Goal: Find specific page/section: Find specific page/section

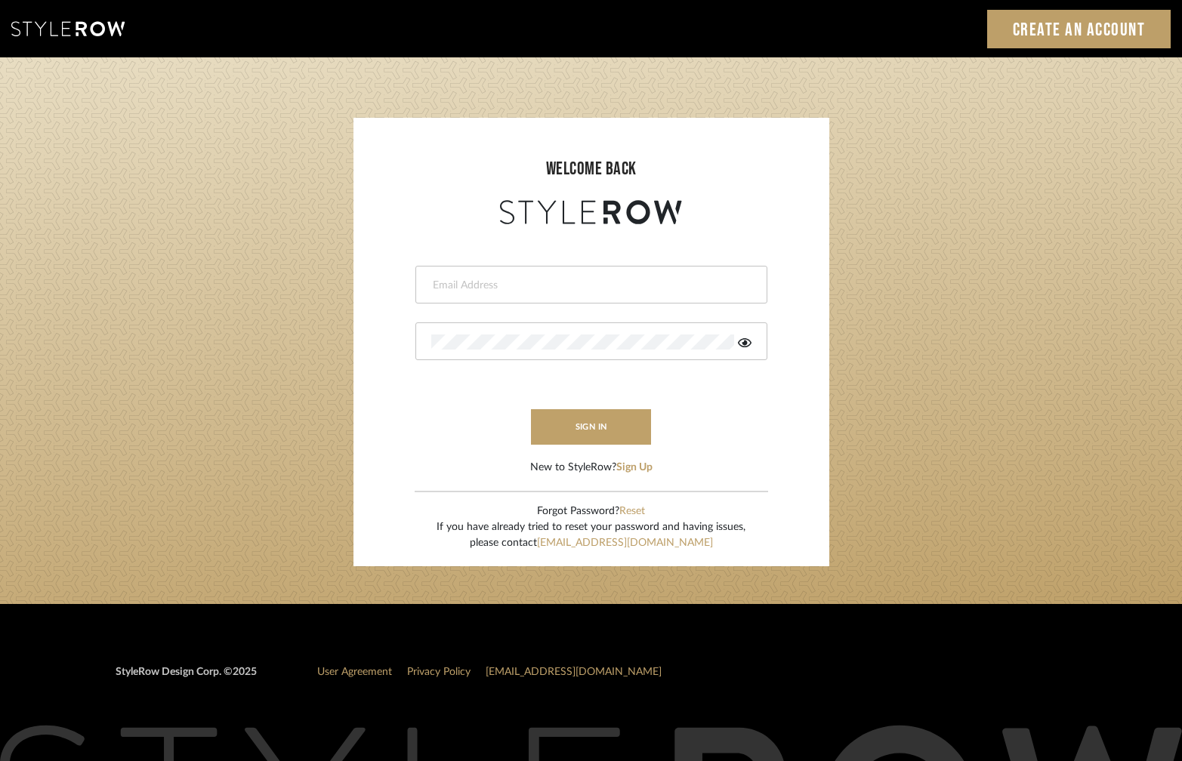
type input "[PERSON_NAME][EMAIL_ADDRESS][DOMAIN_NAME]"
click at [497, 281] on input "[PERSON_NAME][EMAIL_ADDRESS][DOMAIN_NAME]" at bounding box center [589, 285] width 317 height 15
click at [608, 430] on button "sign in" at bounding box center [591, 427] width 121 height 36
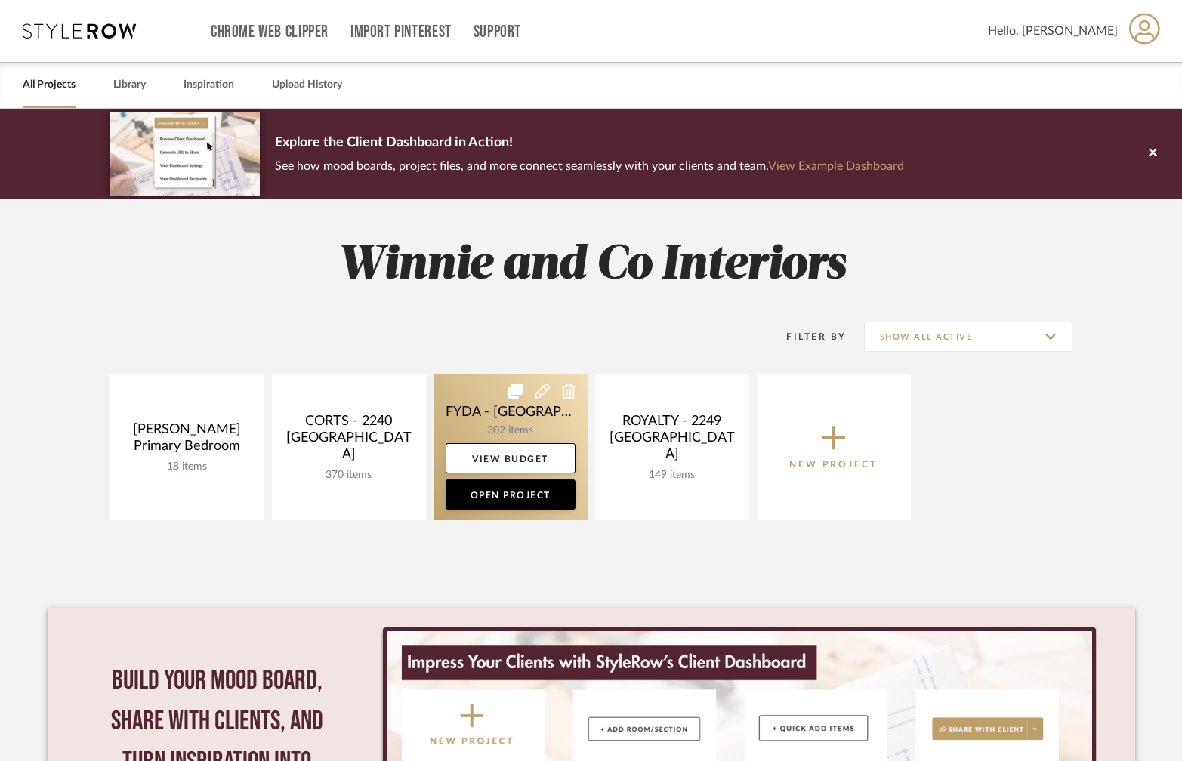
click at [482, 418] on link at bounding box center [511, 448] width 154 height 146
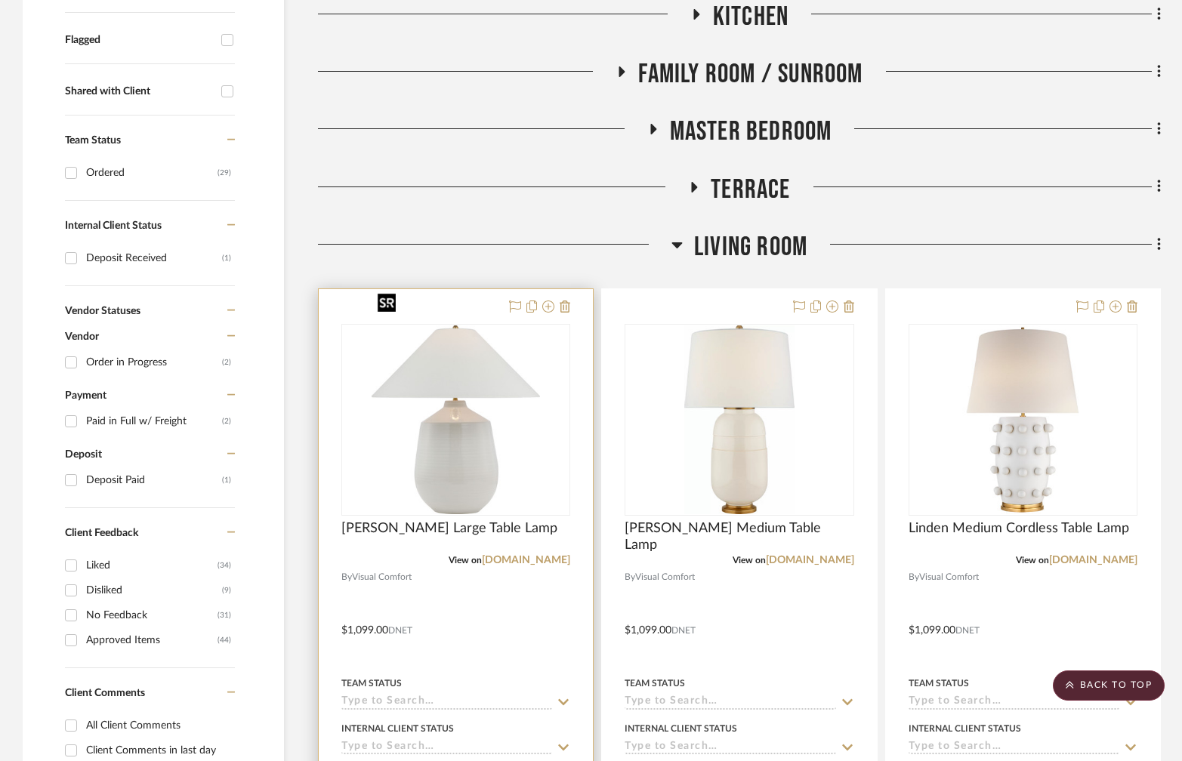
scroll to position [569, 0]
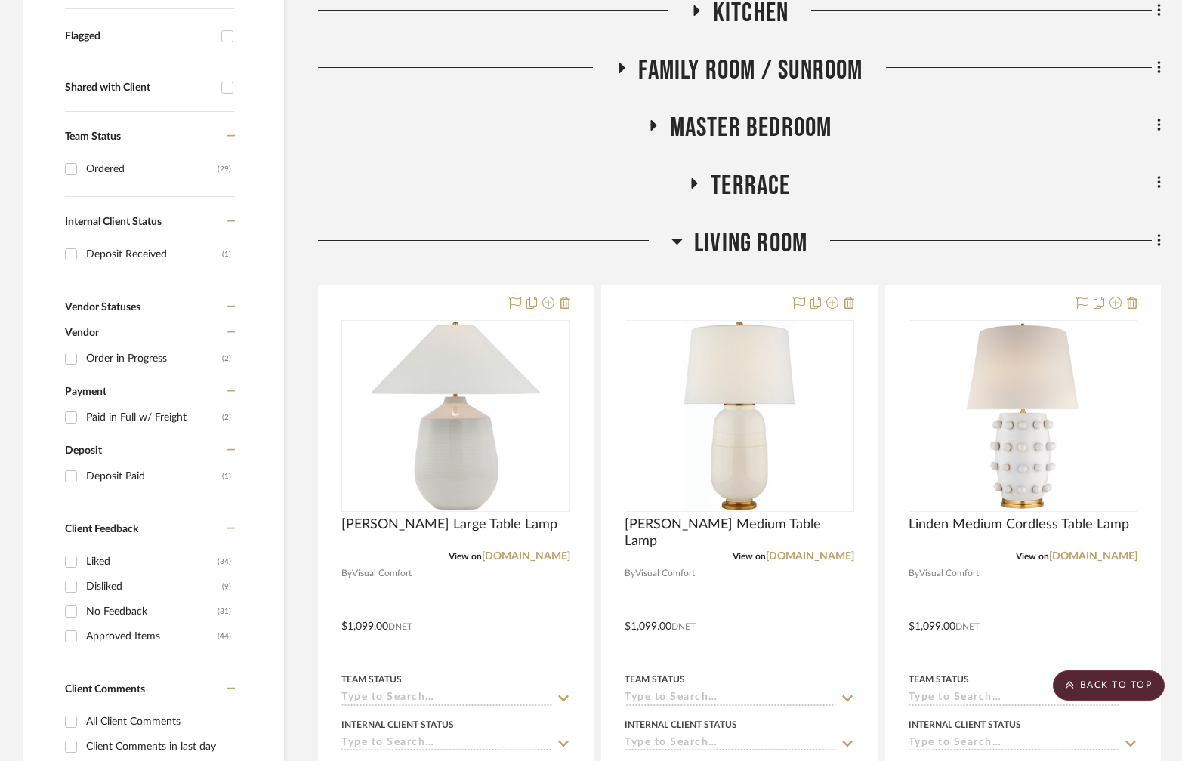
click at [683, 227] on h3 "Living Room" at bounding box center [740, 243] width 136 height 32
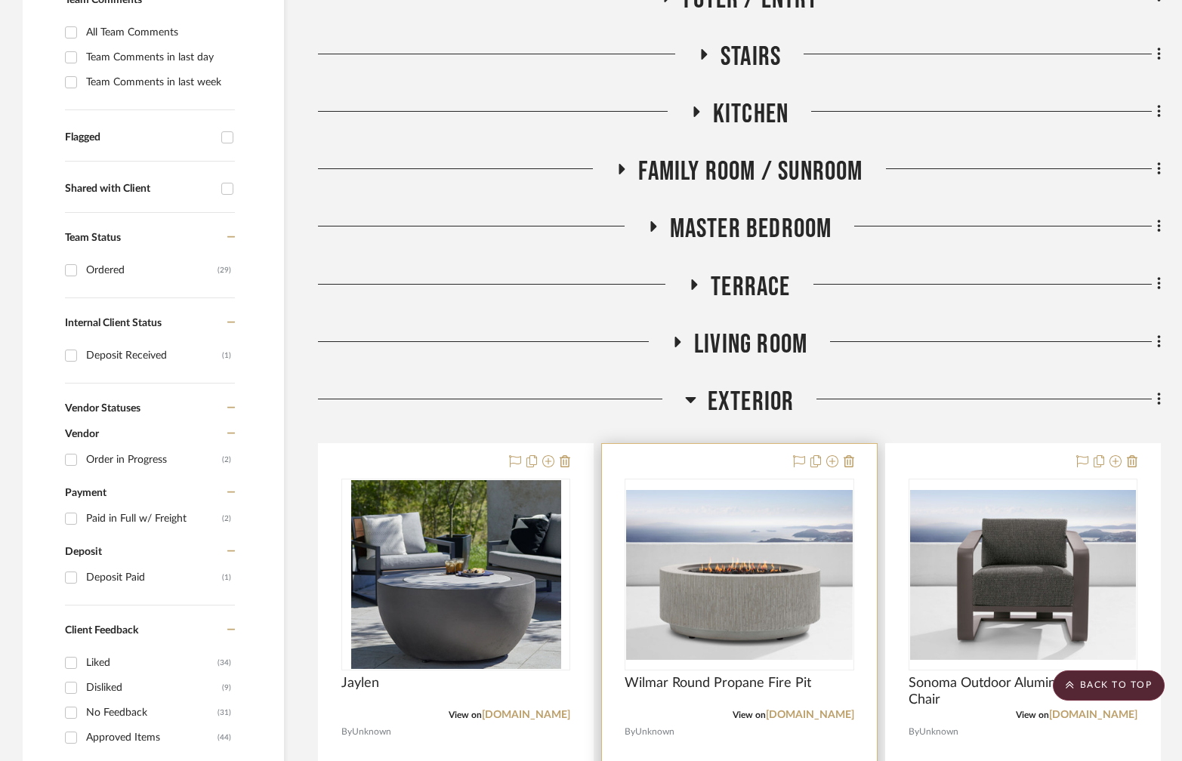
scroll to position [441, 0]
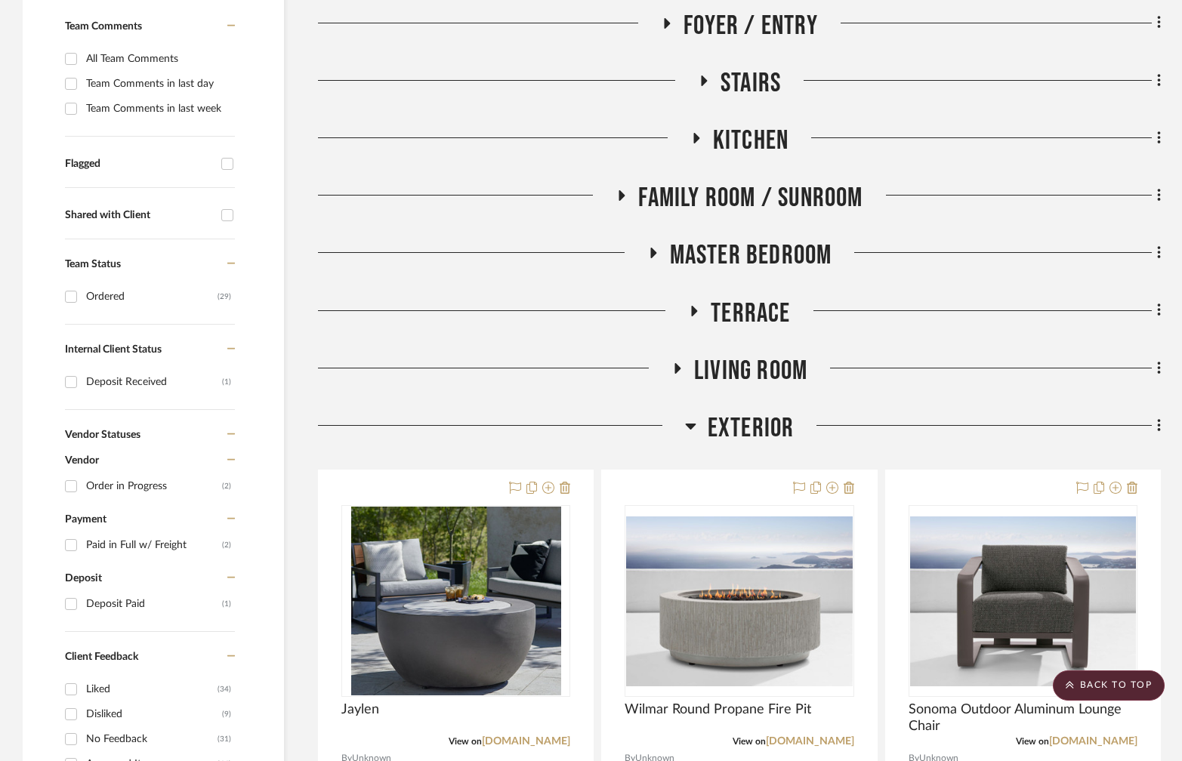
click at [694, 306] on icon at bounding box center [695, 311] width 6 height 11
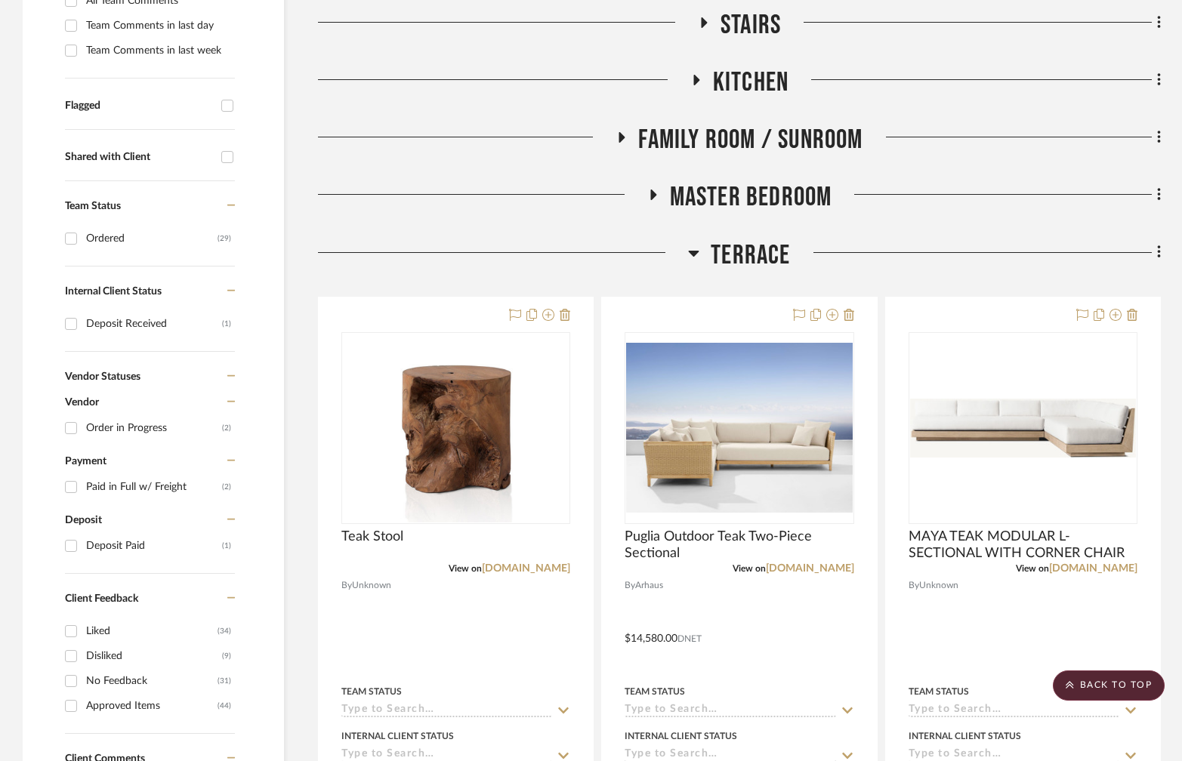
scroll to position [501, 0]
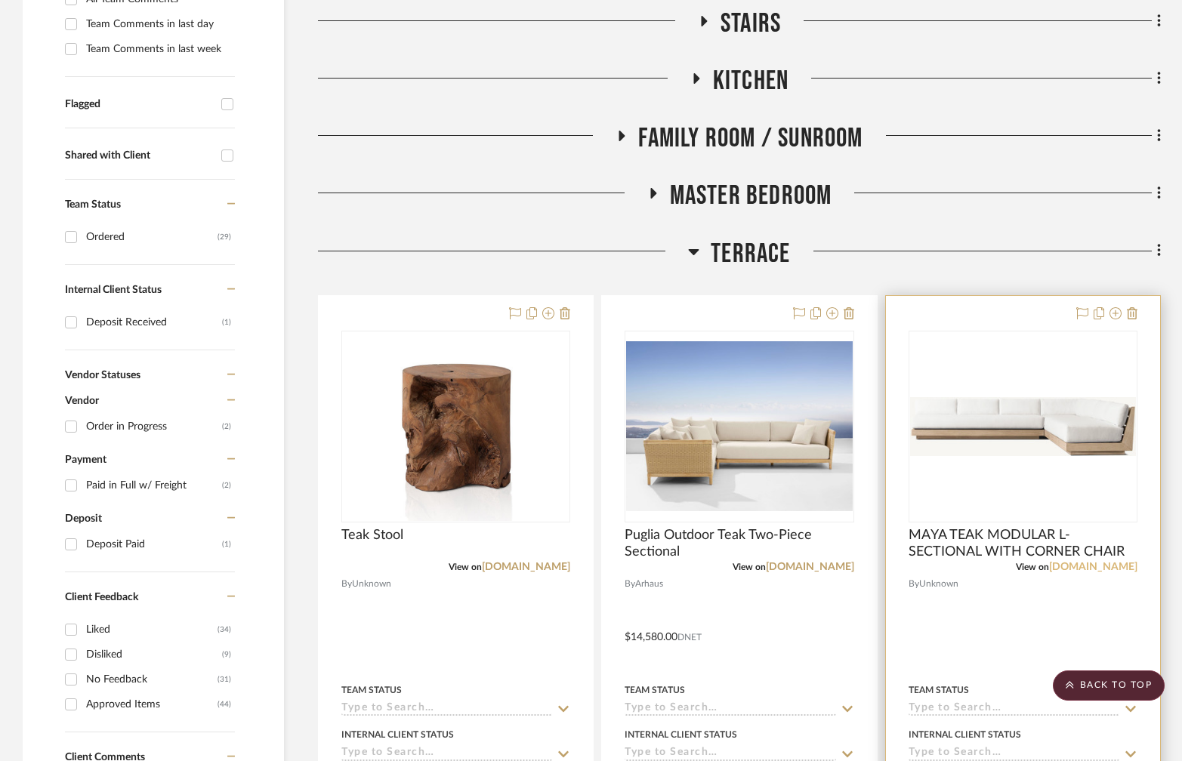
click at [1123, 562] on link "[DOMAIN_NAME]" at bounding box center [1093, 567] width 88 height 11
